Goal: Find specific page/section: Find specific page/section

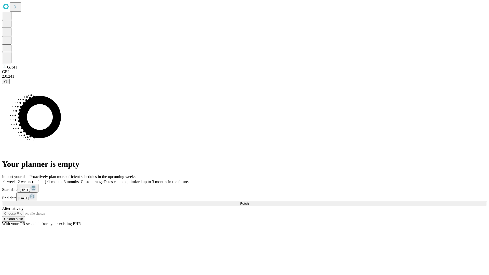
click at [249, 202] on span "Fetch" at bounding box center [244, 204] width 8 height 4
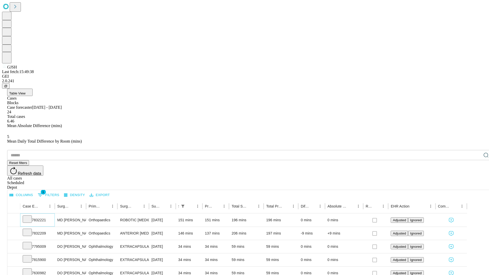
click at [30, 216] on icon at bounding box center [27, 218] width 5 height 5
